Goal: Check status: Check status

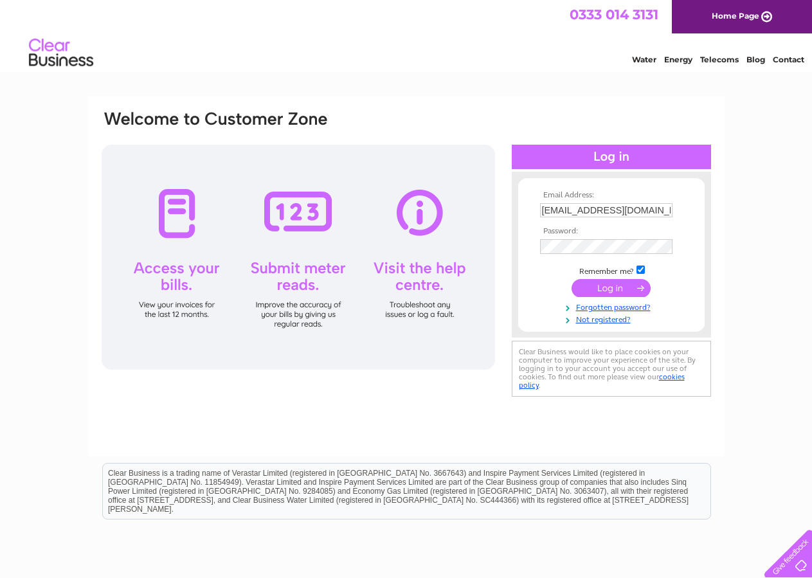
click at [631, 293] on input "submit" at bounding box center [611, 288] width 79 height 18
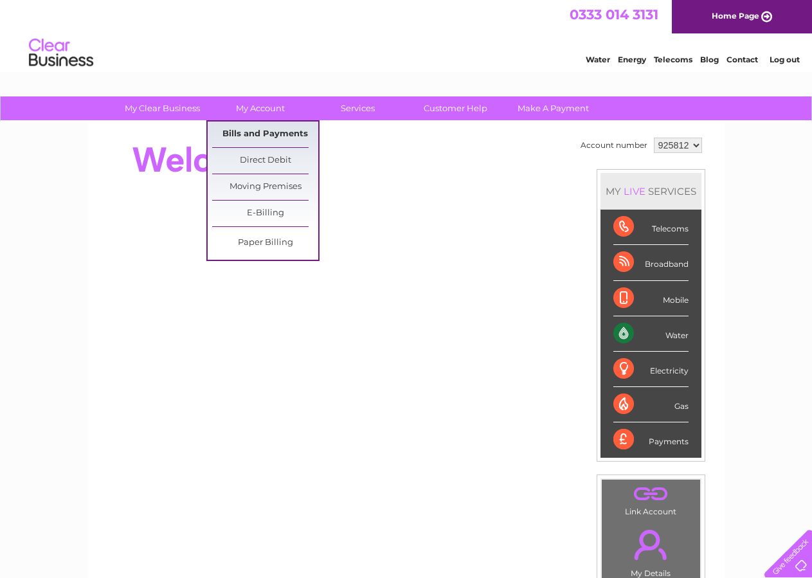
click at [263, 131] on link "Bills and Payments" at bounding box center [265, 135] width 106 height 26
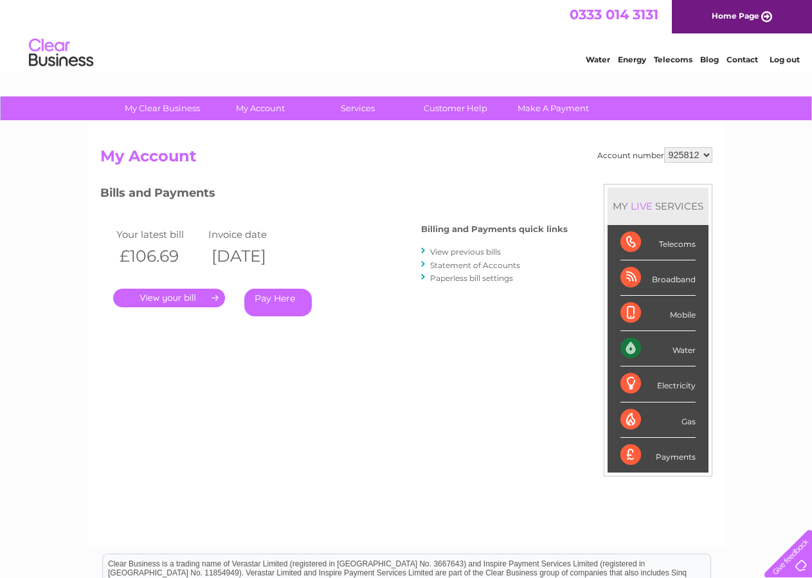
click at [157, 296] on link "." at bounding box center [169, 298] width 112 height 19
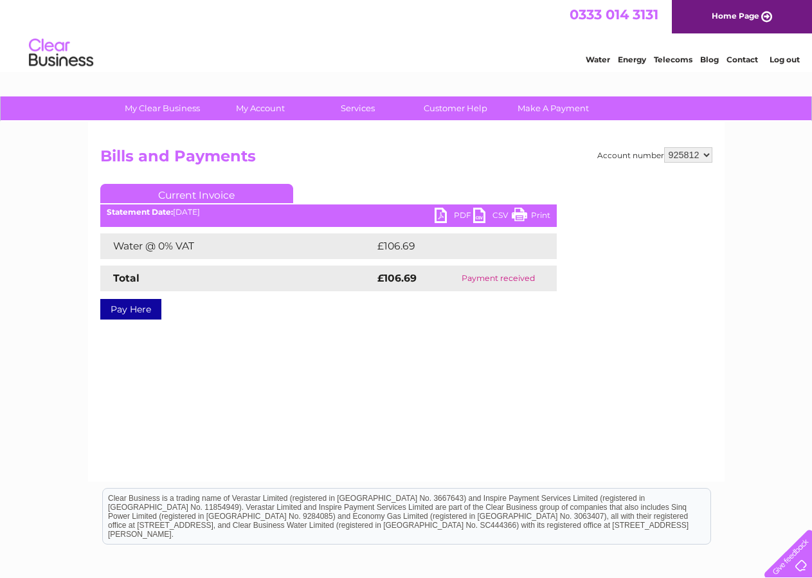
click at [447, 212] on link "PDF" at bounding box center [454, 217] width 39 height 19
click at [781, 59] on link "Log out" at bounding box center [785, 60] width 30 height 10
